Goal: Transaction & Acquisition: Book appointment/travel/reservation

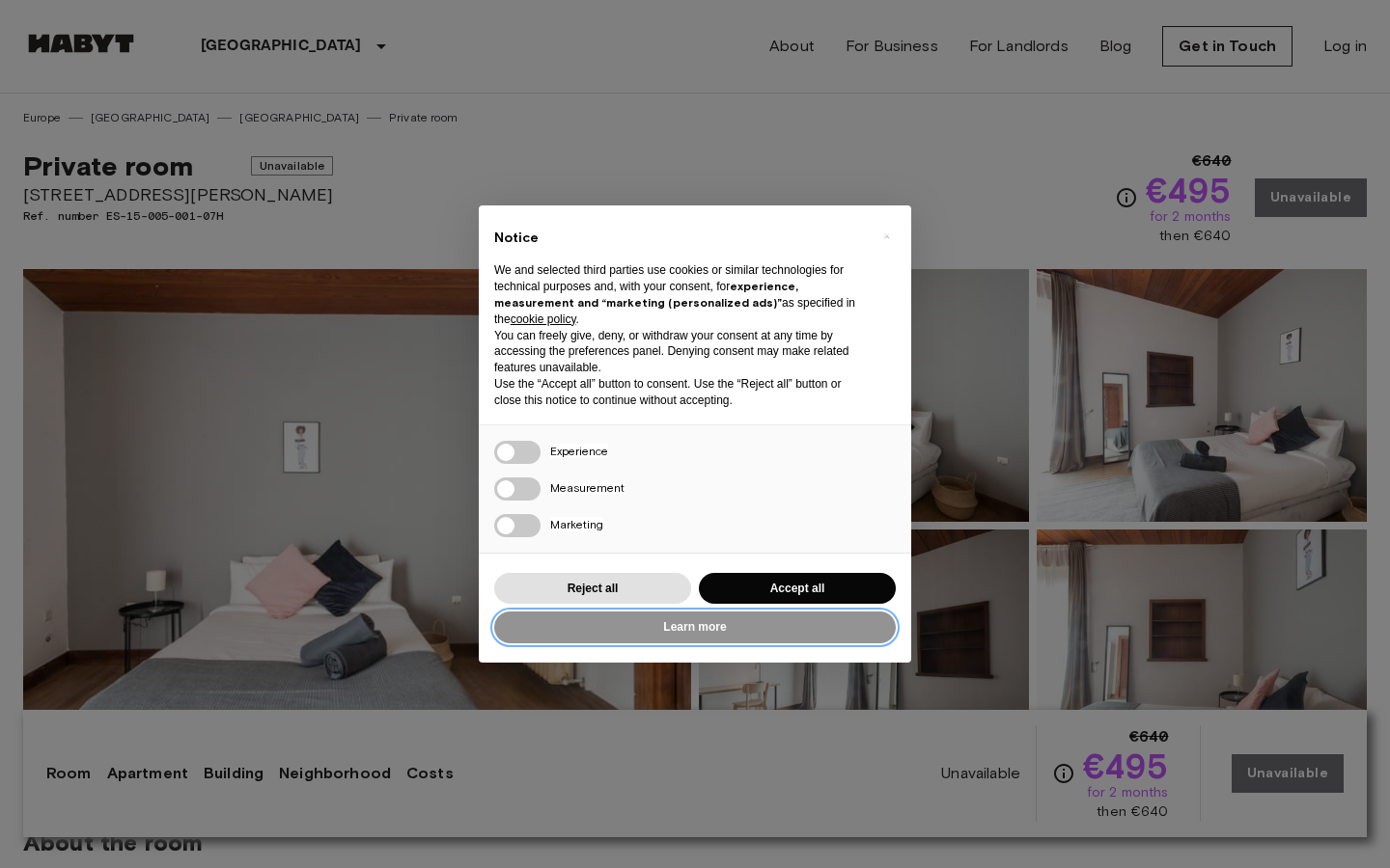
click at [781, 631] on button "Learn more" at bounding box center [694, 627] width 402 height 32
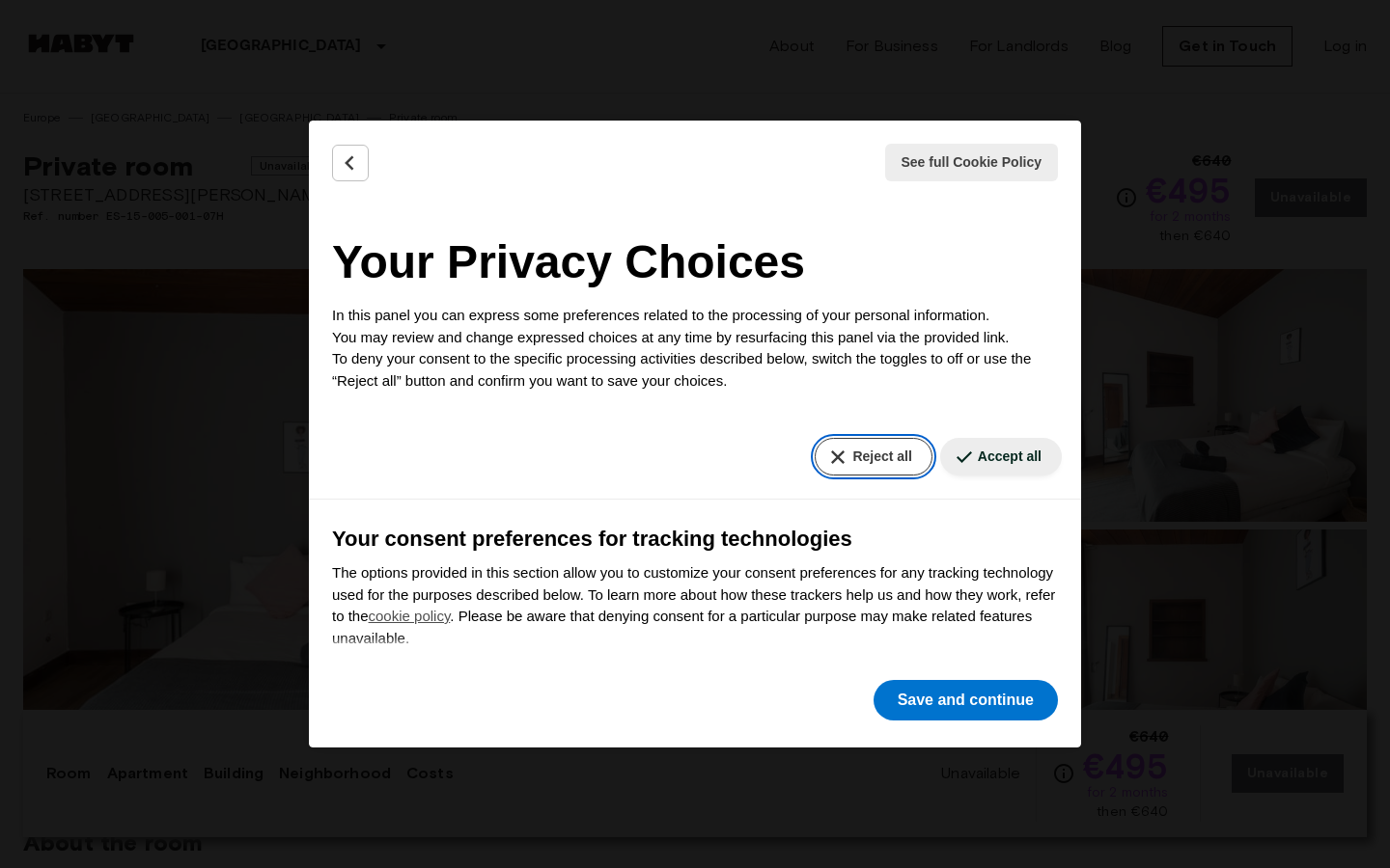
click at [882, 443] on button "Reject all" at bounding box center [873, 457] width 117 height 38
click at [883, 464] on button "Reject all" at bounding box center [873, 457] width 117 height 38
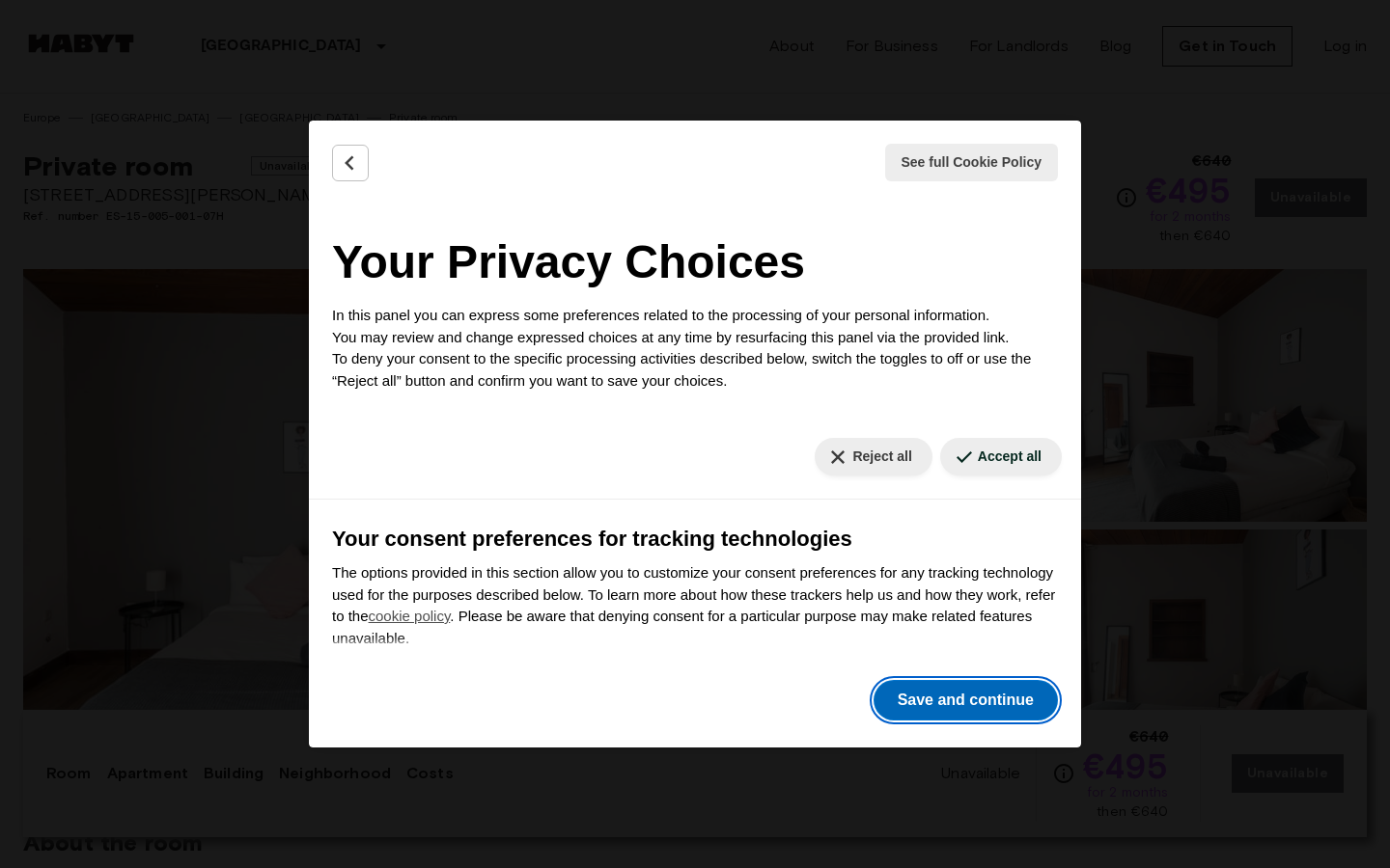
click at [982, 680] on button "Save and continue" at bounding box center [965, 701] width 184 height 41
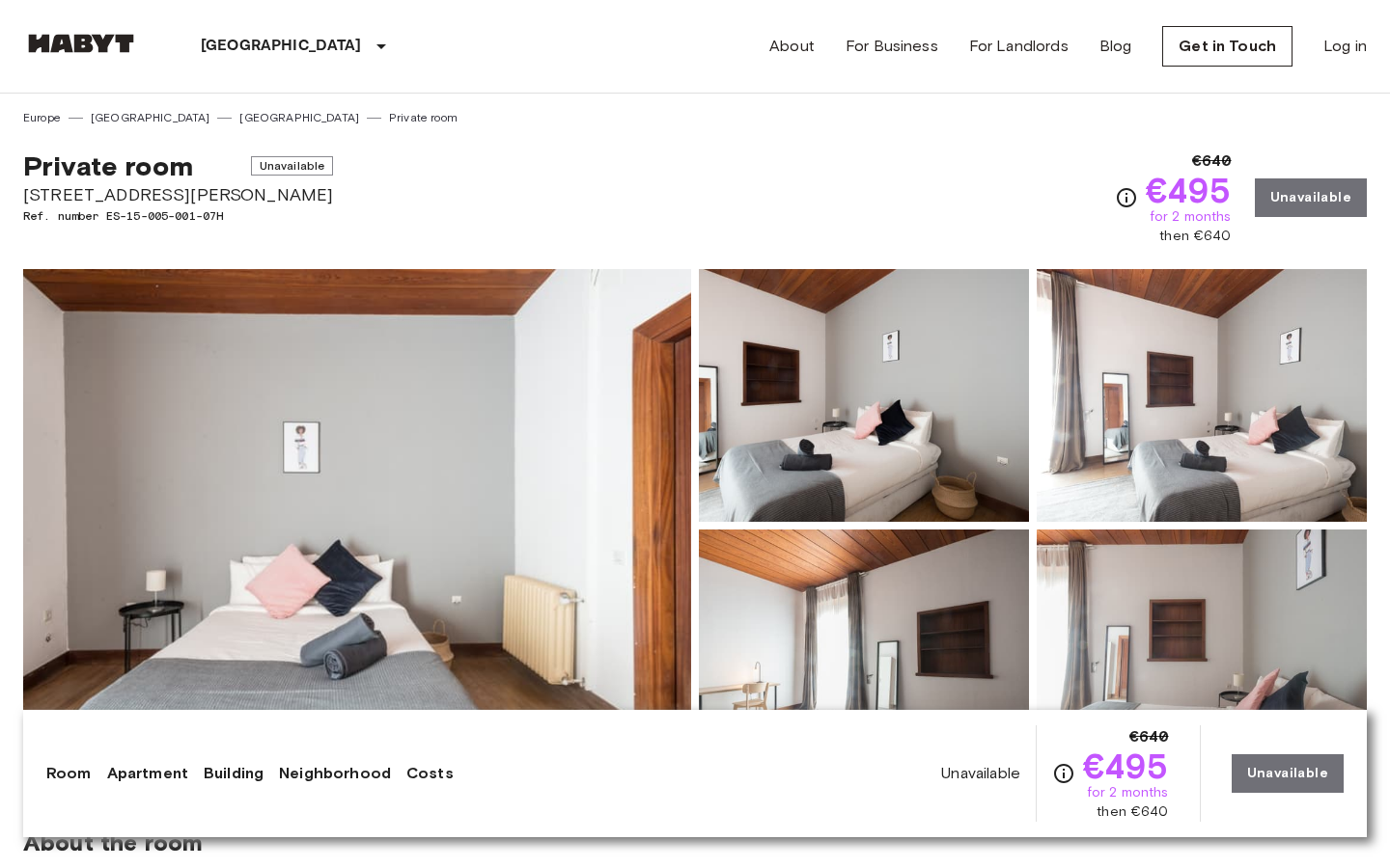
click at [1307, 195] on div "€640 €495 for 2 months then €640 Unavailable" at bounding box center [1241, 198] width 252 height 97
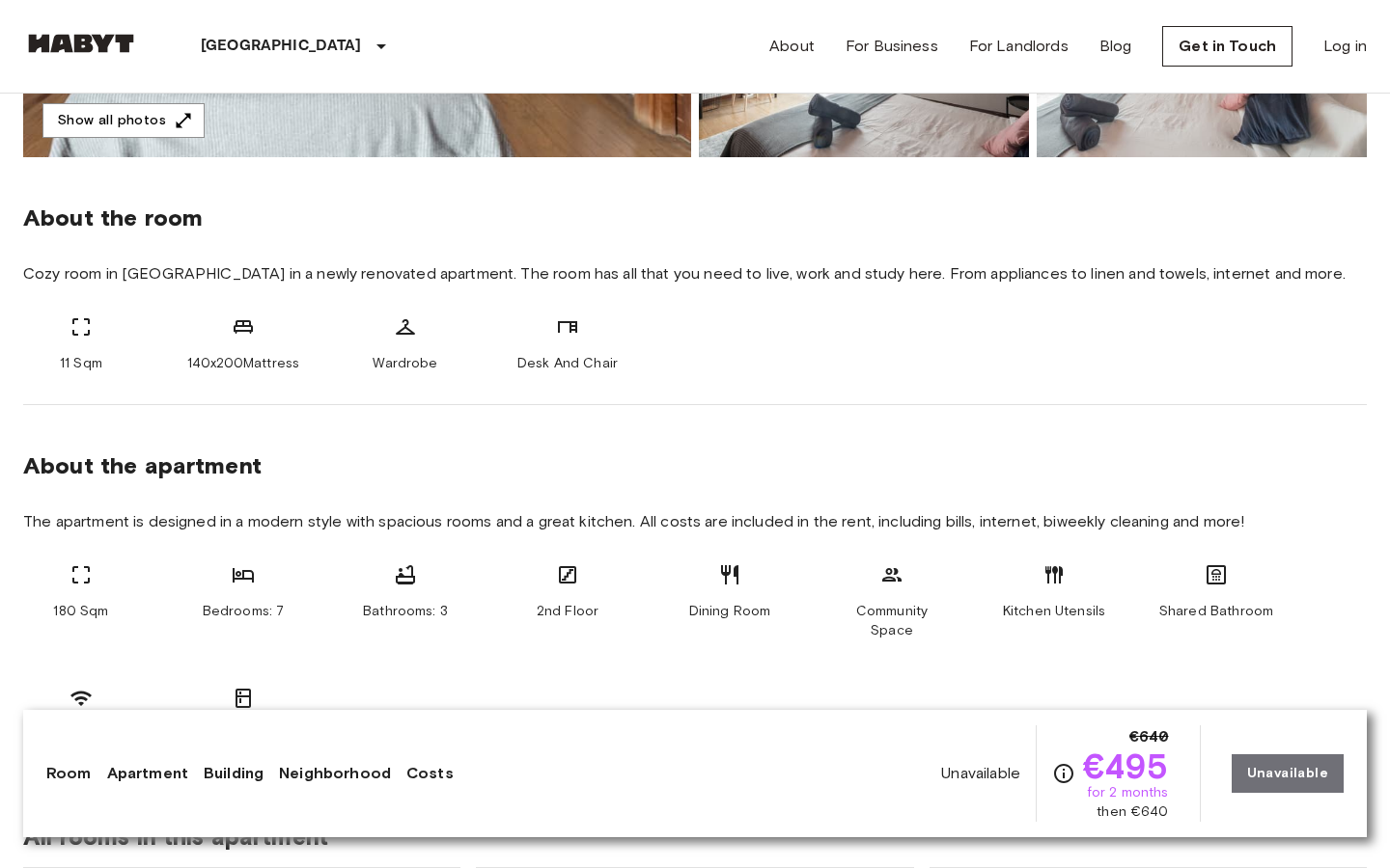
scroll to position [630, 0]
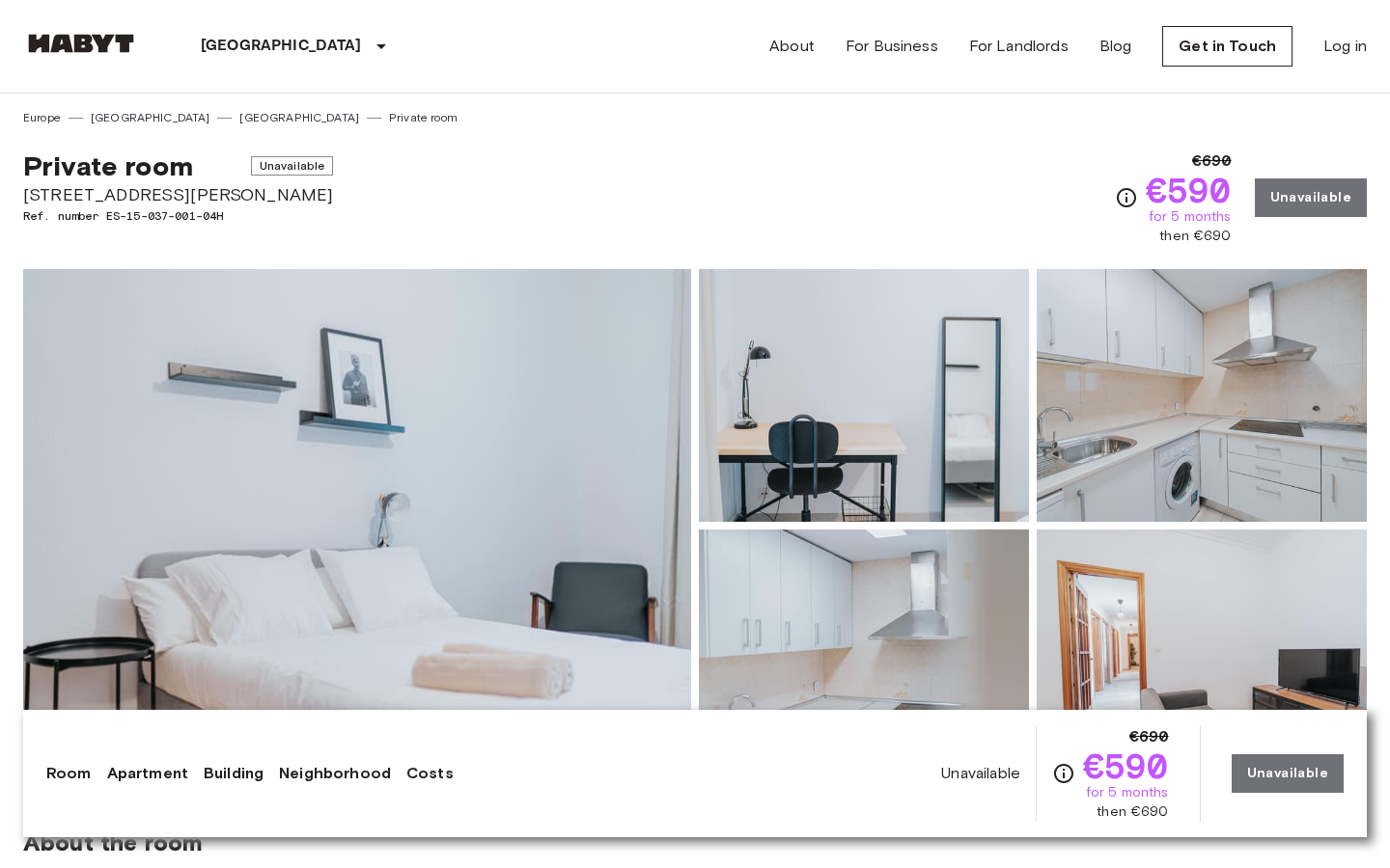
drag, startPoint x: 286, startPoint y: 194, endPoint x: 14, endPoint y: 187, distance: 272.1
copy span "Paseo de la Virgen del Puerto, 13"
